Goal: Task Accomplishment & Management: Complete application form

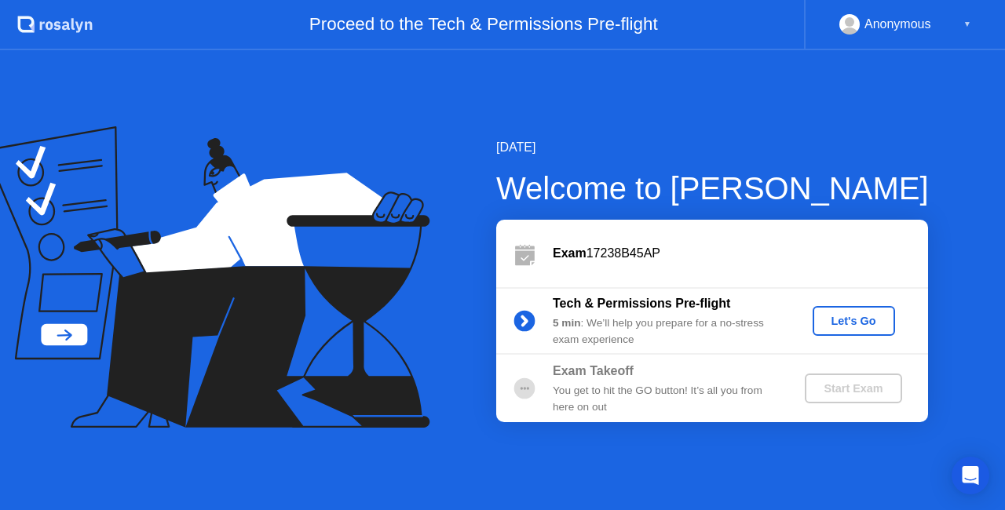
click at [864, 319] on div "Let's Go" at bounding box center [854, 321] width 70 height 13
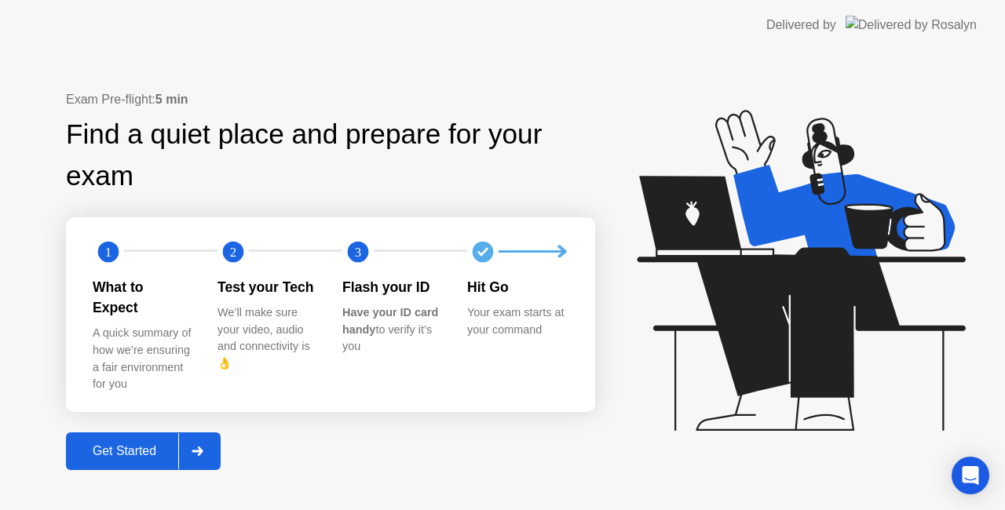
click at [160, 444] on div "Get Started" at bounding box center [125, 451] width 108 height 14
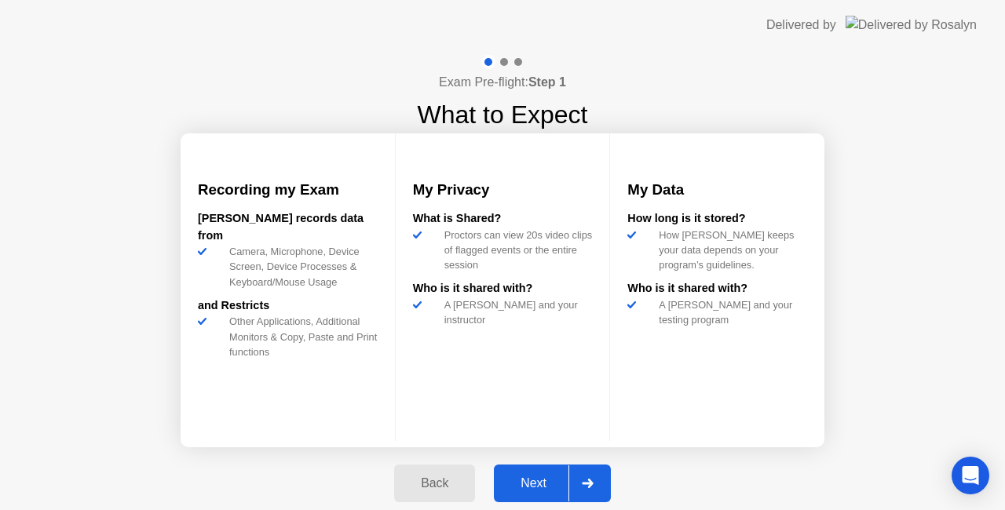
click at [561, 479] on div "Next" at bounding box center [534, 484] width 70 height 14
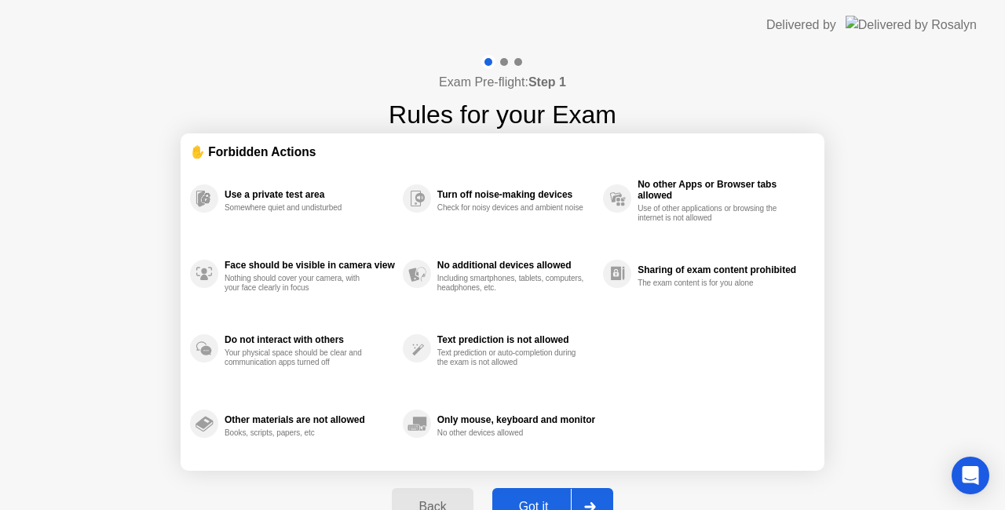
click at [570, 493] on button "Got it" at bounding box center [552, 507] width 121 height 38
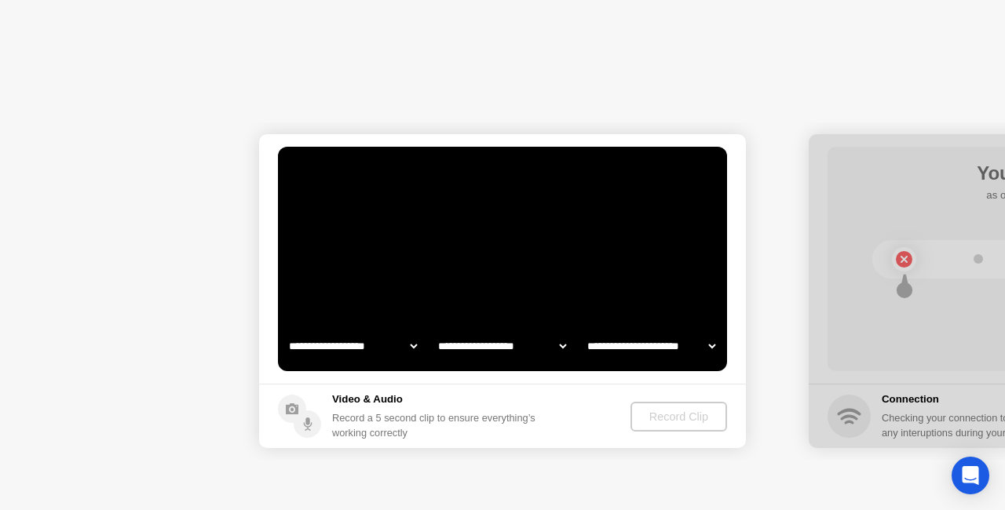
select select "**********"
select select "*******"
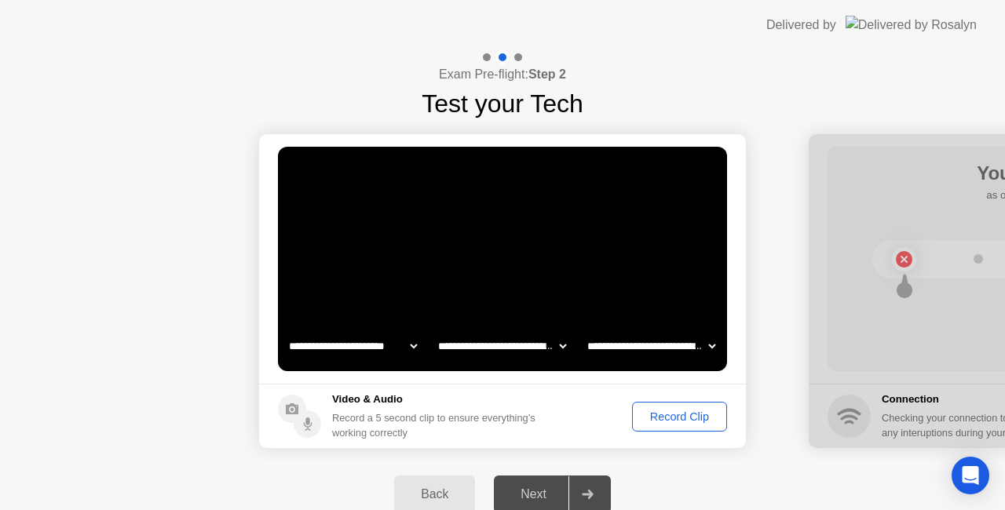
click at [410, 352] on select "**********" at bounding box center [353, 346] width 134 height 31
click at [479, 349] on select "**********" at bounding box center [502, 346] width 134 height 31
click at [652, 342] on select "**********" at bounding box center [651, 346] width 134 height 31
click at [667, 419] on div "Record Clip" at bounding box center [680, 417] width 84 height 13
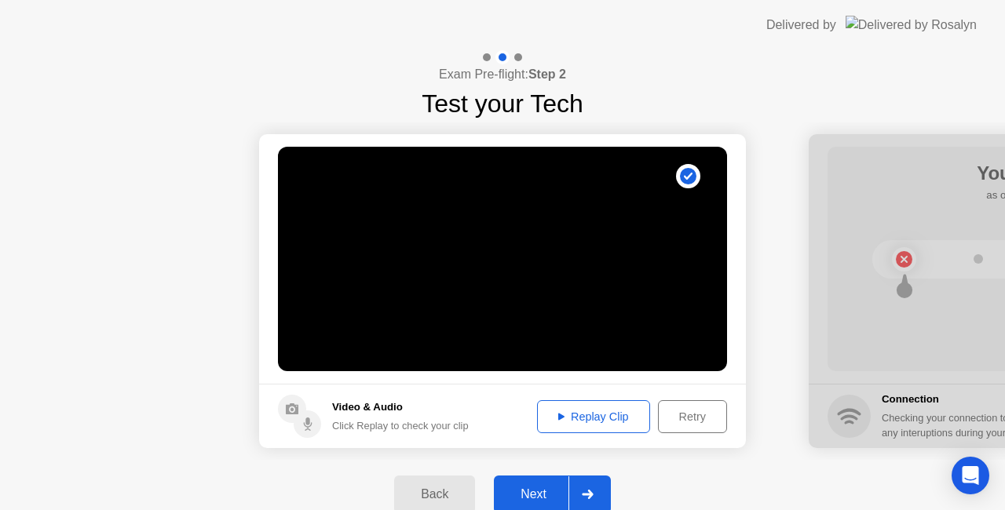
click at [595, 411] on div "Replay Clip" at bounding box center [594, 417] width 102 height 13
click at [570, 495] on div at bounding box center [587, 495] width 38 height 36
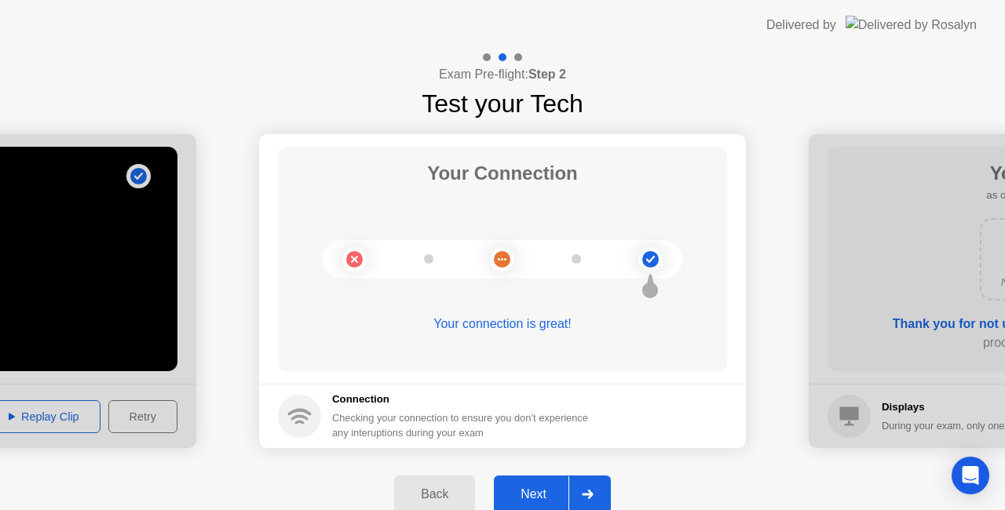
click at [572, 485] on div at bounding box center [587, 495] width 38 height 36
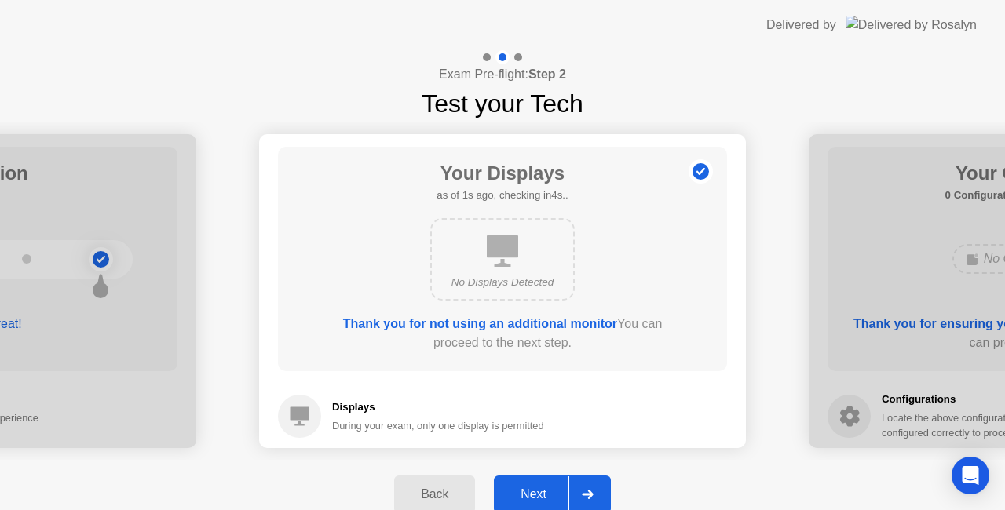
click at [565, 488] on div "Next" at bounding box center [534, 495] width 70 height 14
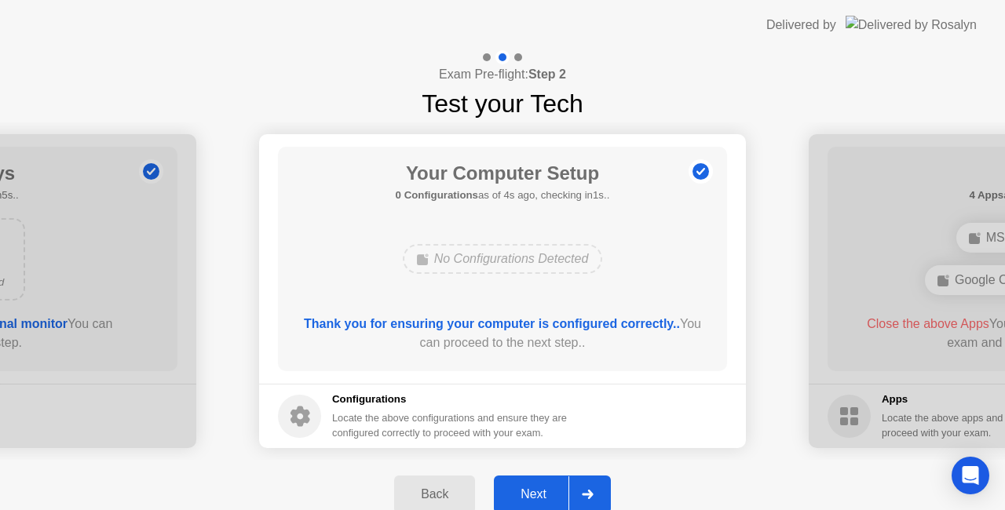
click at [554, 484] on button "Next" at bounding box center [552, 495] width 117 height 38
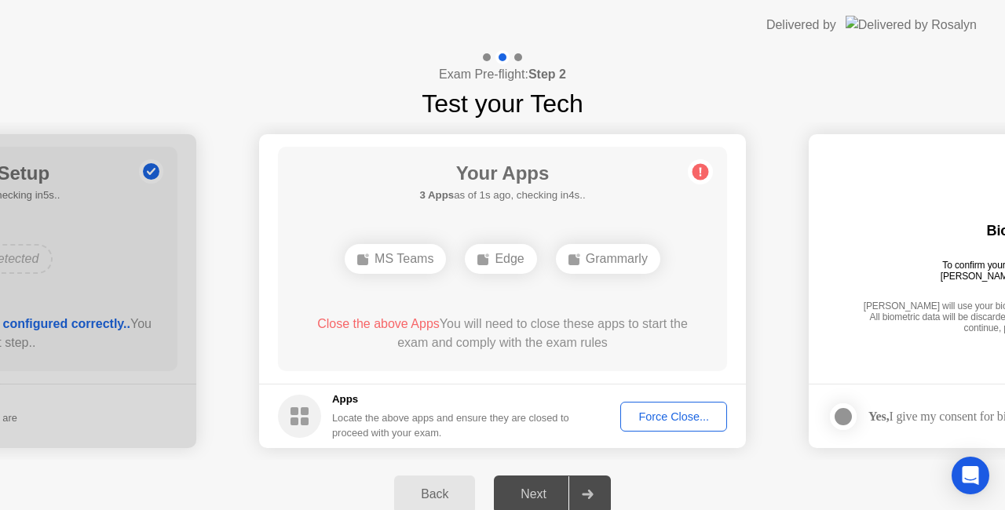
click at [416, 258] on div "MS Teams" at bounding box center [395, 259] width 101 height 30
click at [672, 419] on div "Force Close..." at bounding box center [674, 417] width 96 height 13
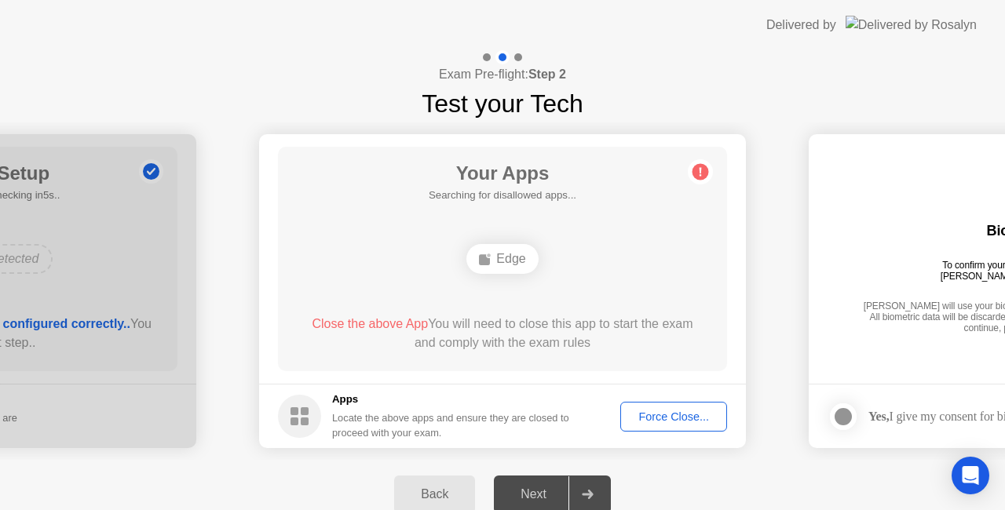
click at [137, 58] on div "Exam Pre-flight: Step 2 Test your Tech" at bounding box center [502, 86] width 1005 height 72
click at [676, 411] on div "Force Close..." at bounding box center [674, 417] width 96 height 13
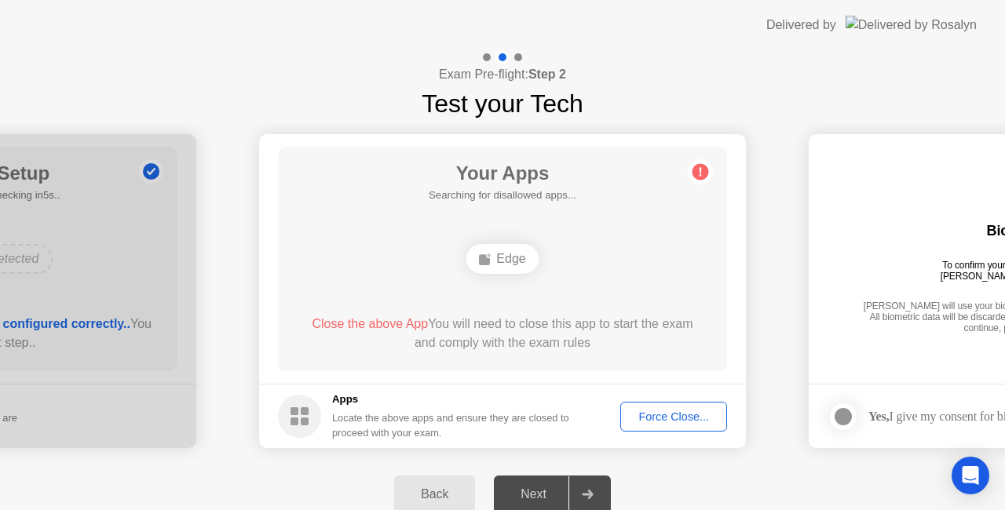
click at [501, 254] on div "Edge" at bounding box center [501, 259] width 71 height 30
click at [678, 415] on div "Force Close..." at bounding box center [674, 417] width 96 height 13
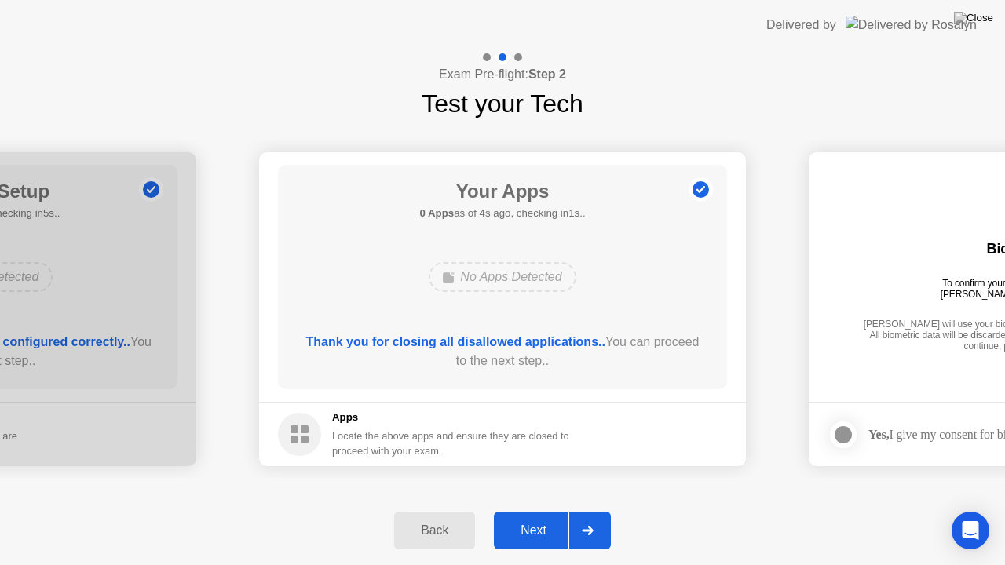
click at [552, 510] on div "Next" at bounding box center [534, 531] width 70 height 14
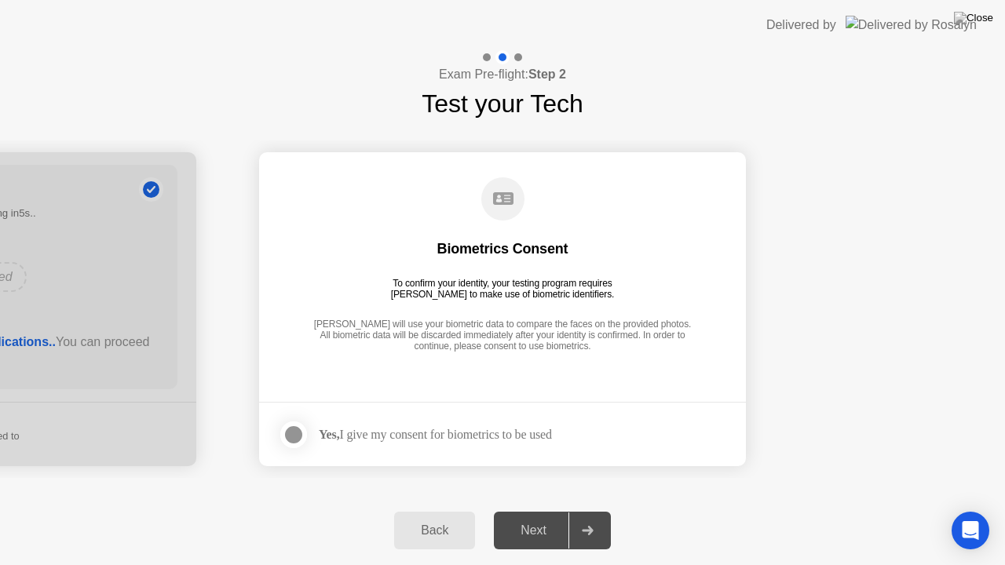
click at [297, 426] on div at bounding box center [293, 435] width 19 height 19
click at [565, 510] on div "Next" at bounding box center [534, 531] width 70 height 14
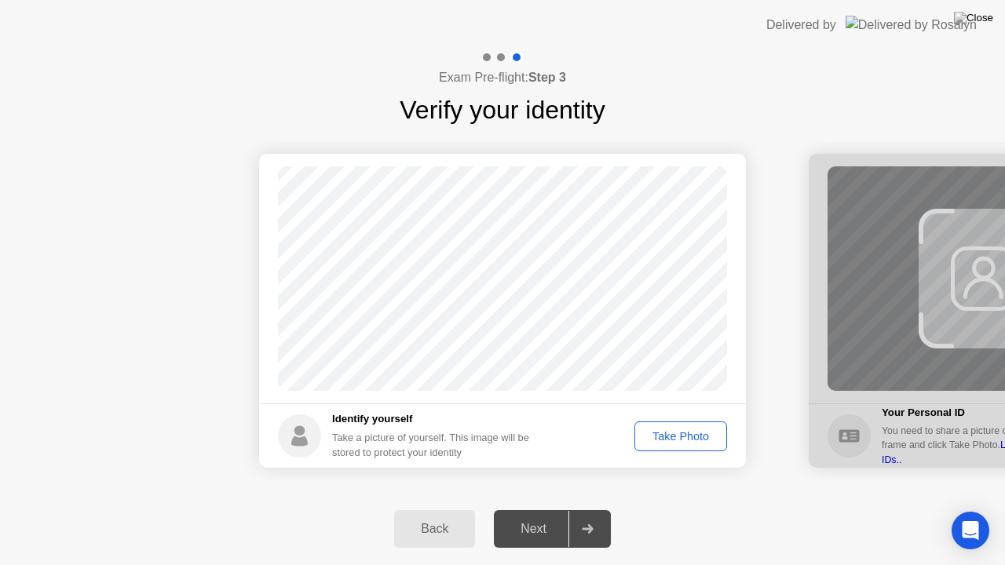
click at [698, 435] on div "Take Photo" at bounding box center [681, 436] width 82 height 13
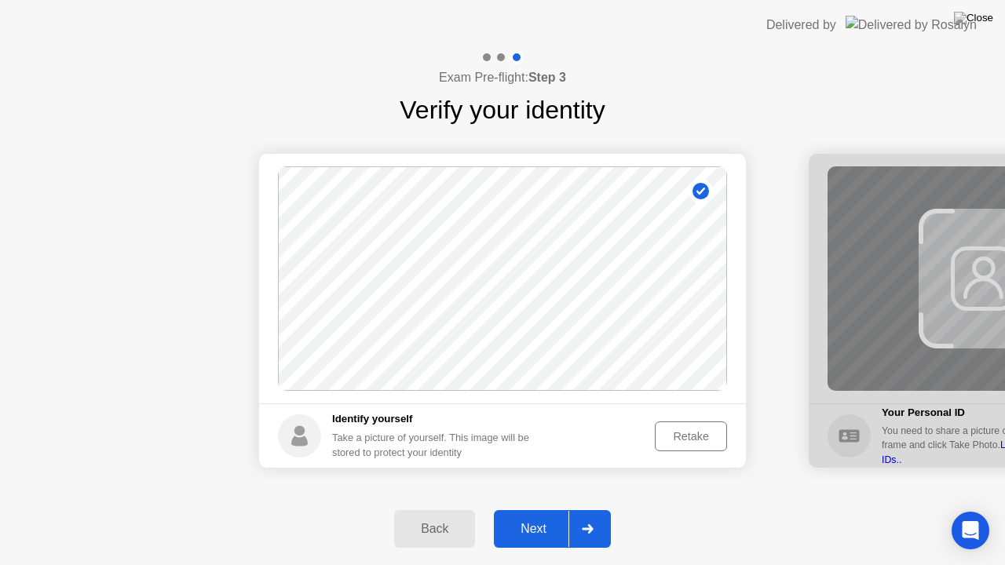
click at [564, 510] on div "Next" at bounding box center [534, 529] width 70 height 14
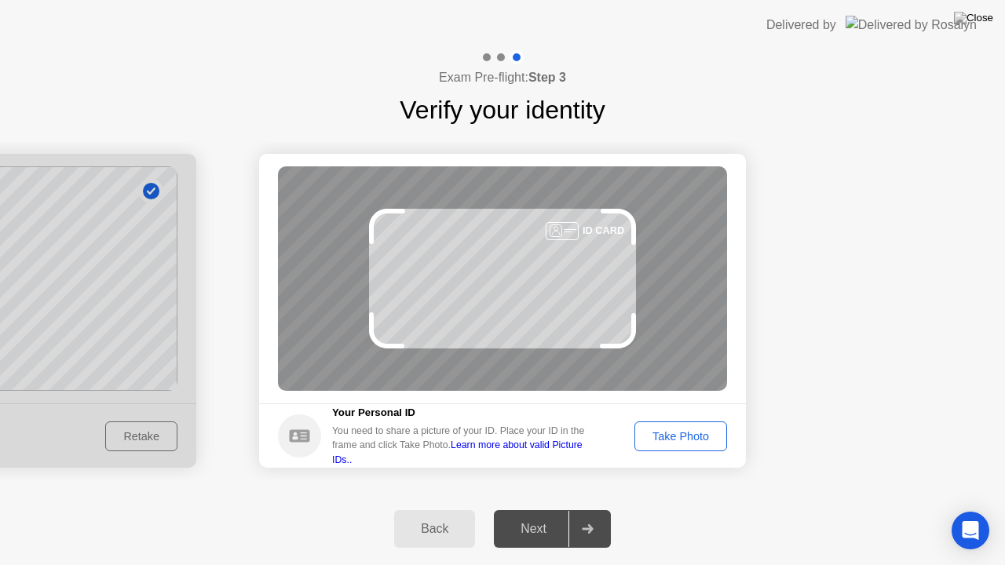
click at [592, 225] on icon at bounding box center [556, 231] width 79 height 13
click at [678, 430] on div "Take Photo" at bounding box center [681, 436] width 82 height 13
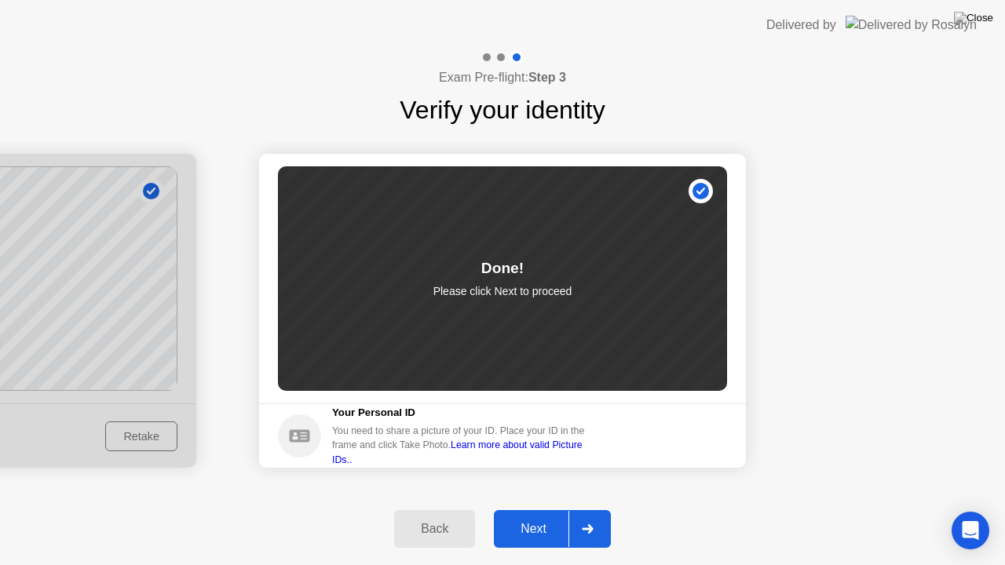
click at [534, 510] on div "Next" at bounding box center [534, 529] width 70 height 14
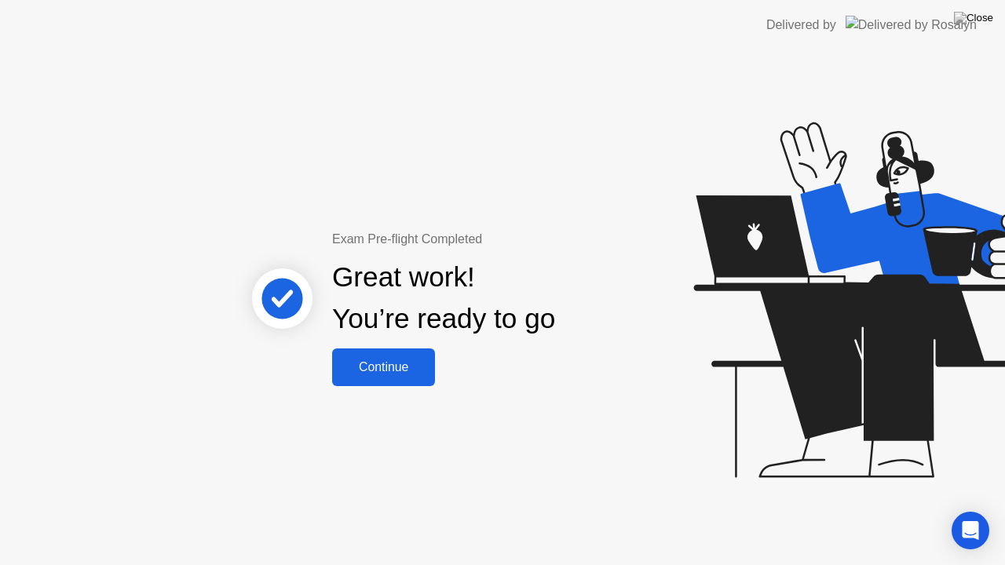
click at [395, 365] on div "Continue" at bounding box center [383, 367] width 93 height 14
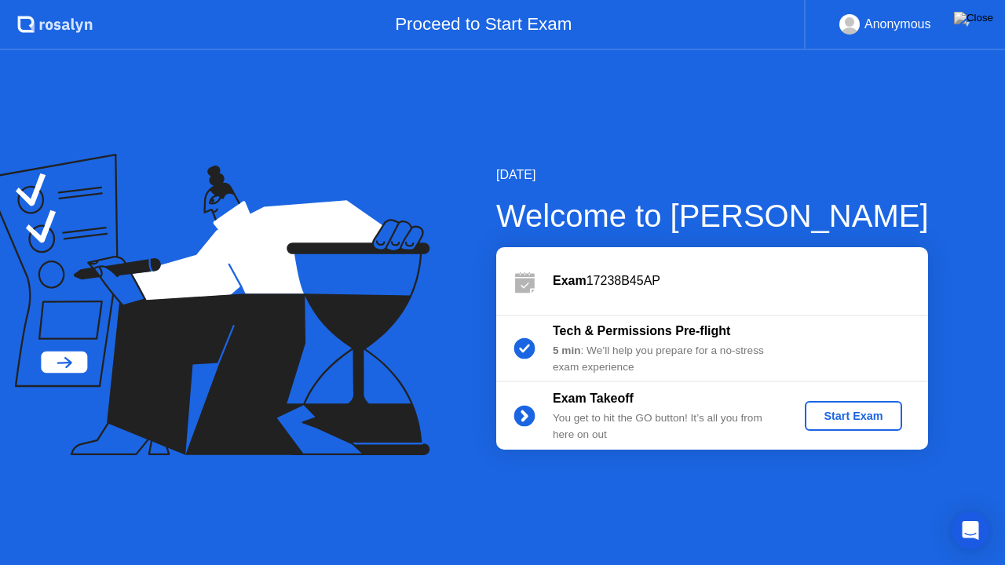
click at [873, 422] on div "Start Exam" at bounding box center [853, 416] width 84 height 13
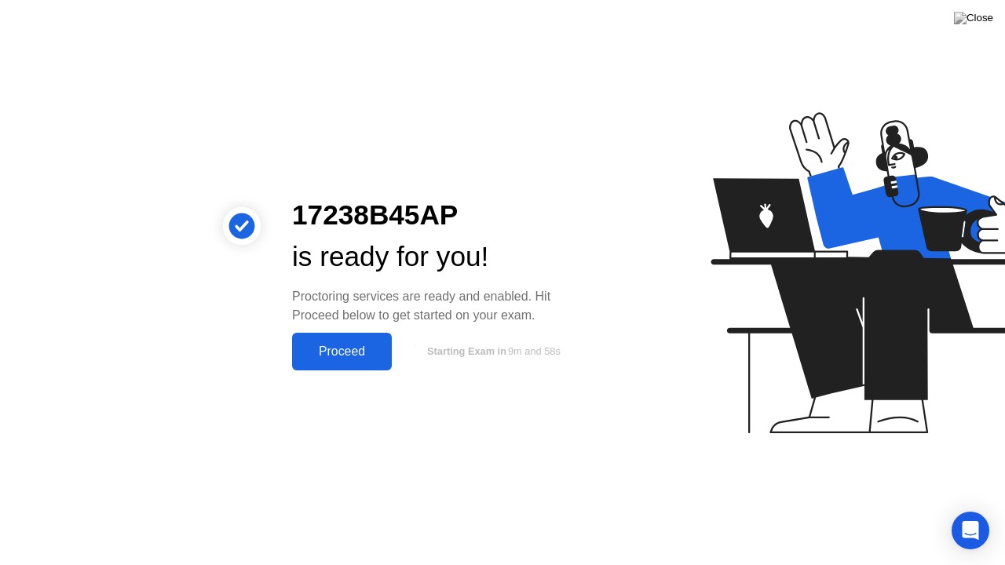
click at [357, 354] on div "Proceed" at bounding box center [342, 352] width 90 height 14
